Goal: Download file/media

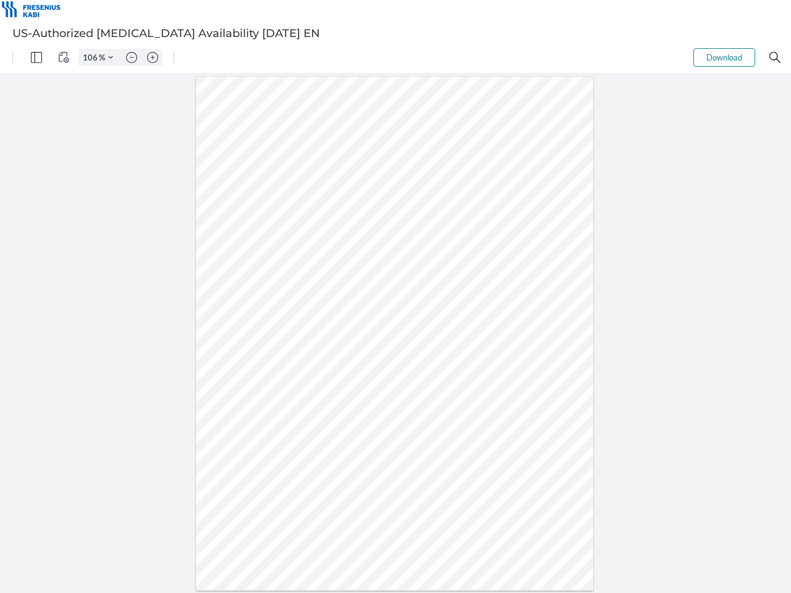
click at [36, 57] on img "Panel" at bounding box center [36, 57] width 11 height 11
click at [64, 57] on img "View Controls" at bounding box center [63, 57] width 11 height 11
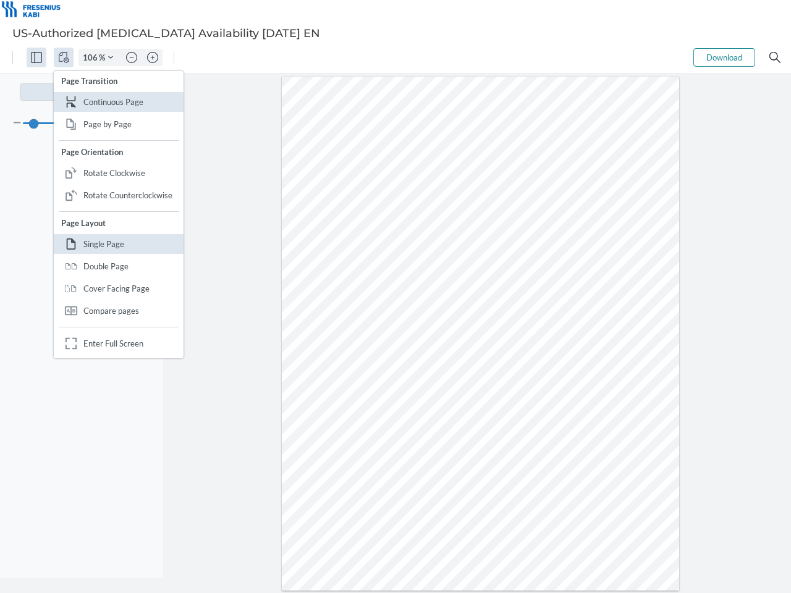
click at [92, 57] on input "106" at bounding box center [89, 57] width 20 height 11
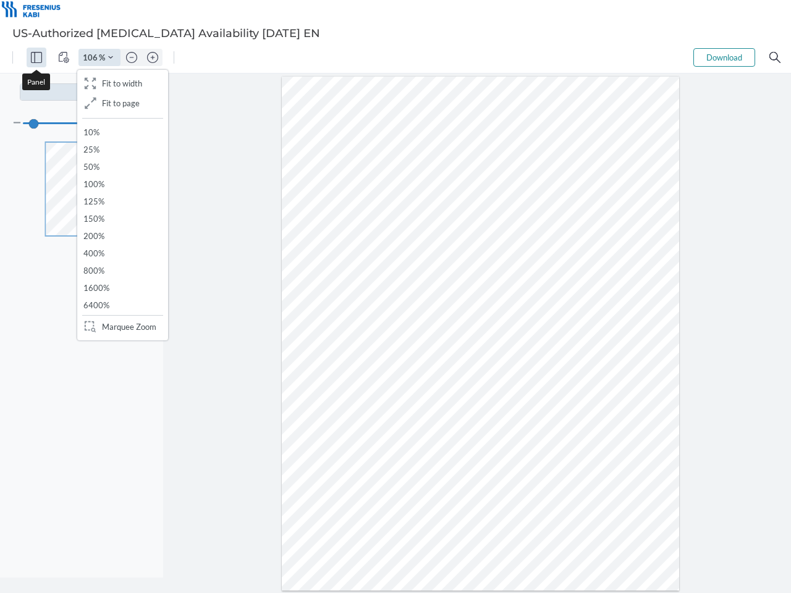
click at [111, 84] on img "Zoom Controls" at bounding box center [395, 359] width 791 height 551
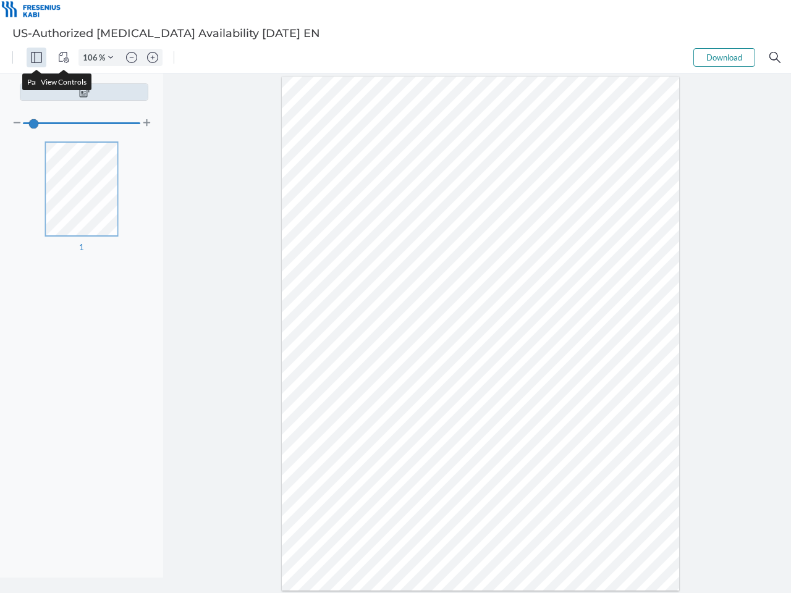
click at [132, 57] on img "Zoom out" at bounding box center [131, 57] width 11 height 11
click at [153, 57] on img "Zoom in" at bounding box center [152, 57] width 11 height 11
type input "106"
click at [724, 57] on button "Download" at bounding box center [724, 57] width 62 height 19
click at [775, 57] on img "Search" at bounding box center [774, 57] width 11 height 11
